Goal: Transaction & Acquisition: Download file/media

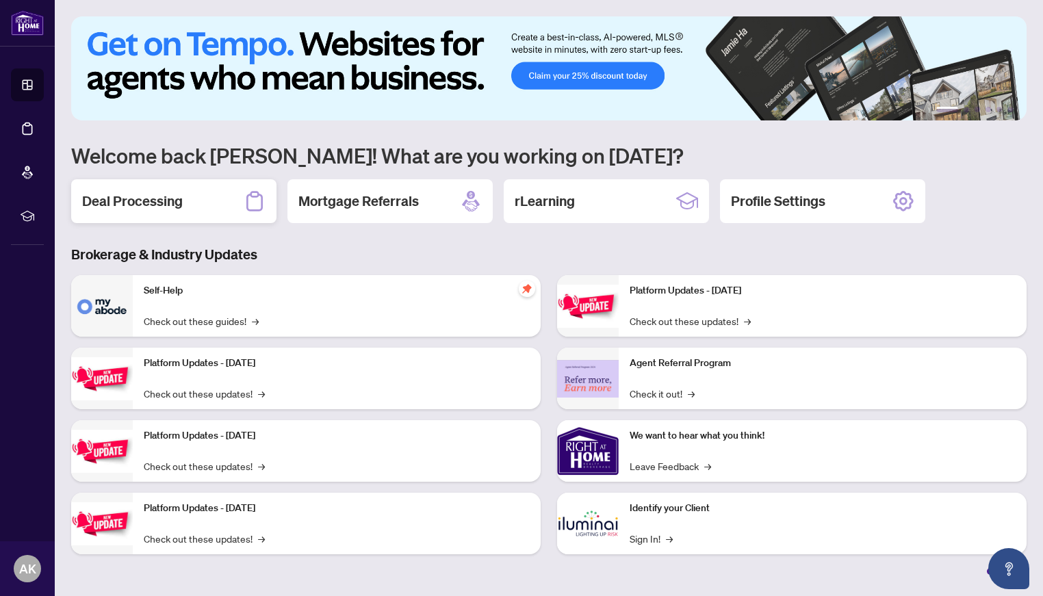
click at [128, 216] on div "Deal Processing" at bounding box center [173, 201] width 205 height 44
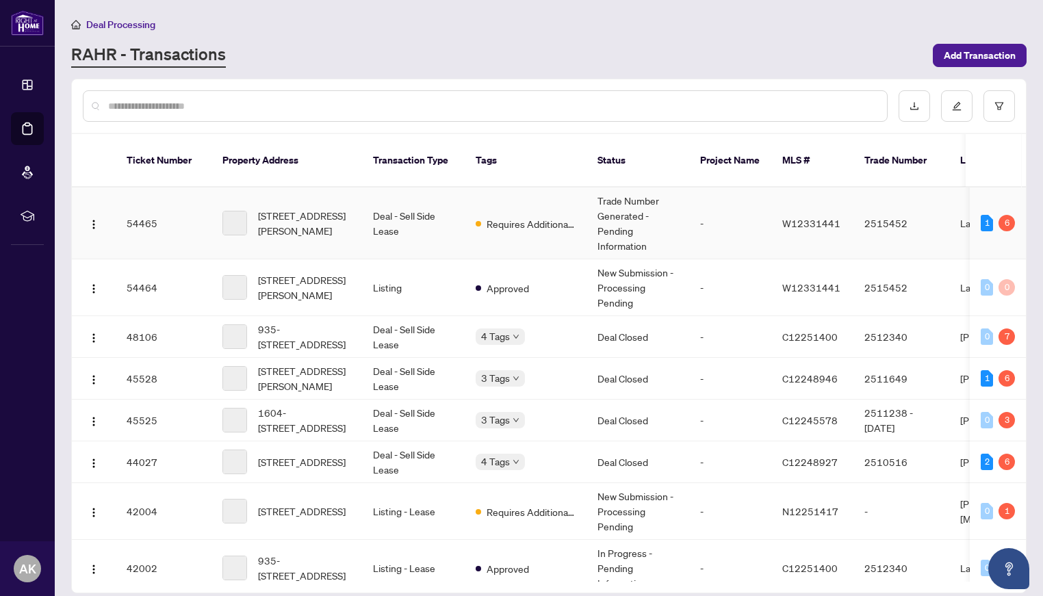
click at [304, 225] on span "[STREET_ADDRESS][PERSON_NAME]" at bounding box center [304, 223] width 93 height 30
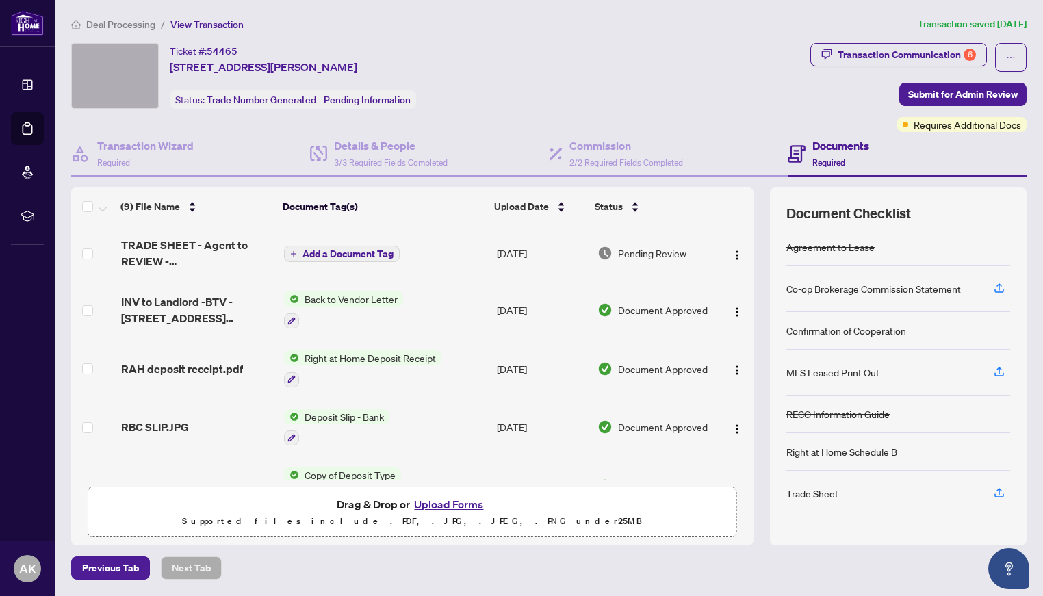
click at [863, 151] on h4 "Documents" at bounding box center [840, 146] width 57 height 16
click at [163, 373] on span "RAH deposit receipt.pdf" at bounding box center [182, 369] width 122 height 16
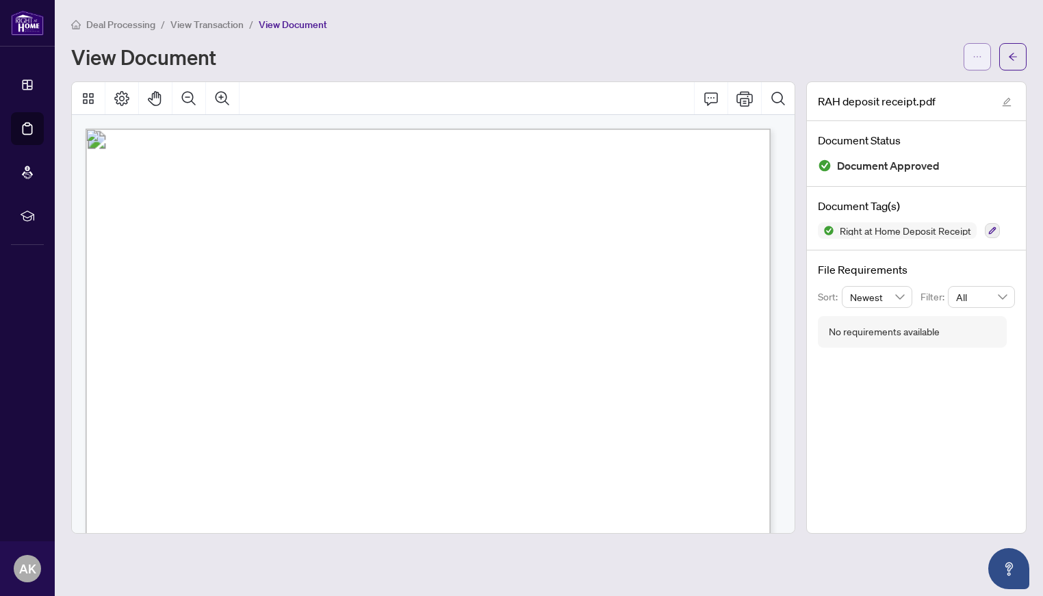
click at [983, 57] on button "button" at bounding box center [976, 56] width 27 height 27
click at [930, 94] on li "Download" at bounding box center [927, 86] width 120 height 22
